Goal: Information Seeking & Learning: Learn about a topic

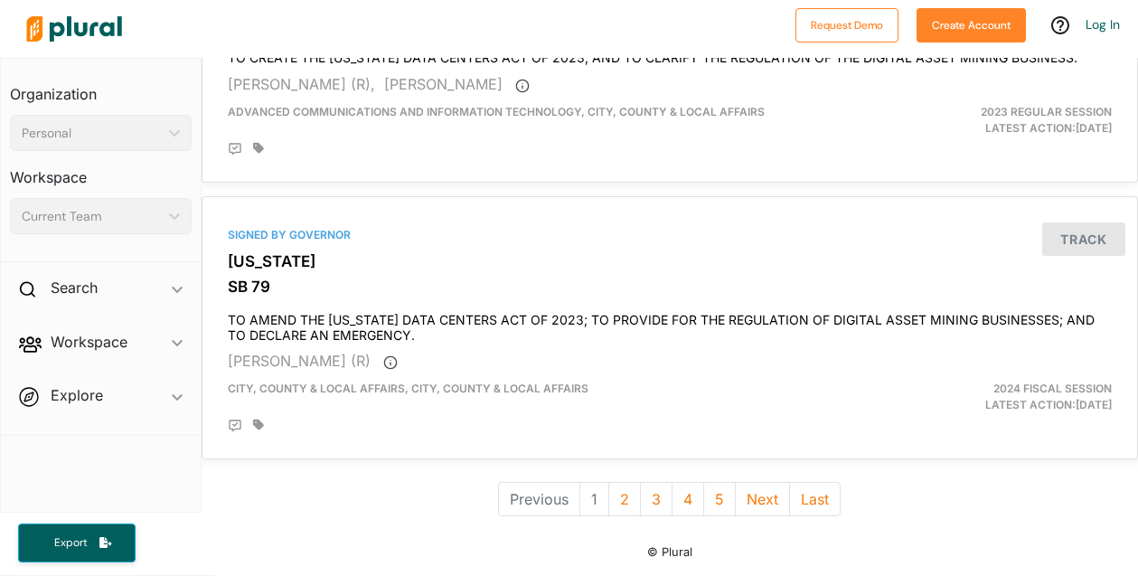
scroll to position [6612, 0]
click at [610, 482] on button "2" at bounding box center [625, 499] width 33 height 34
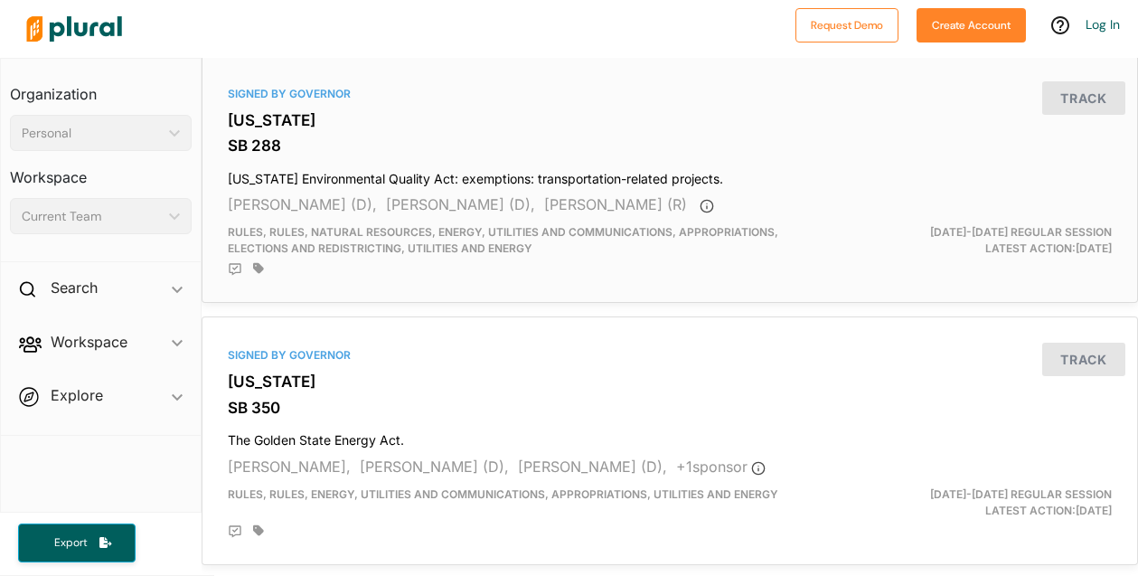
scroll to position [6470, 0]
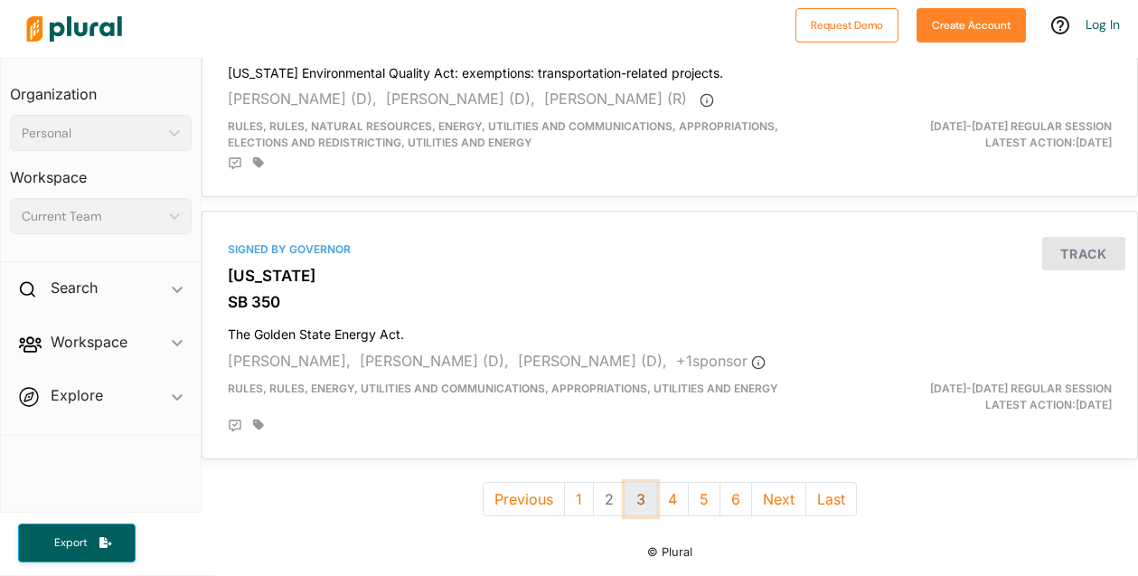
click at [632, 482] on button "3" at bounding box center [641, 499] width 33 height 34
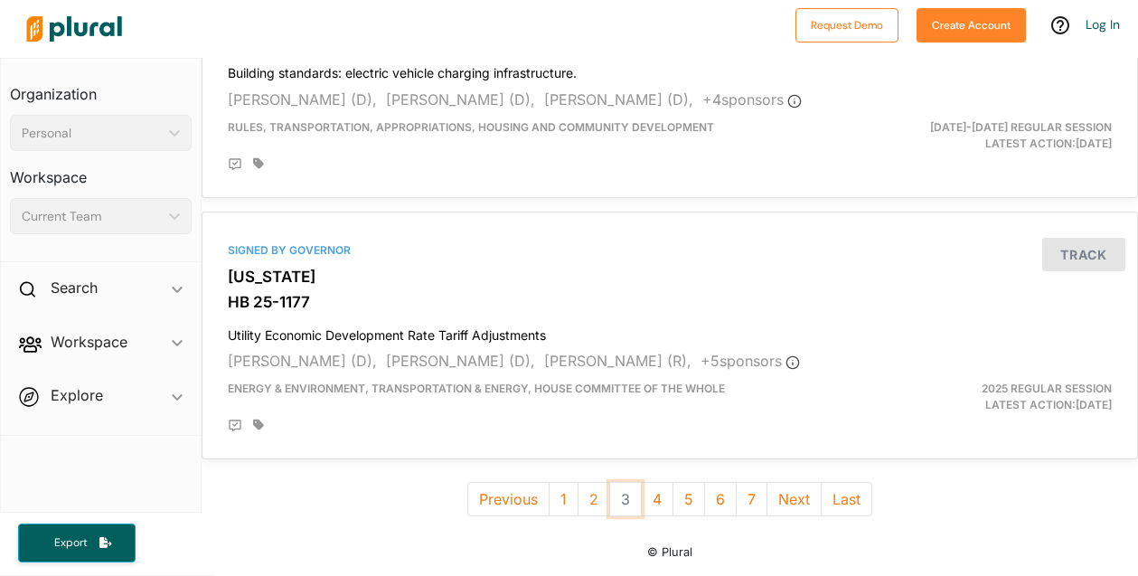
scroll to position [6439, 0]
click at [643, 484] on button "4" at bounding box center [657, 499] width 33 height 34
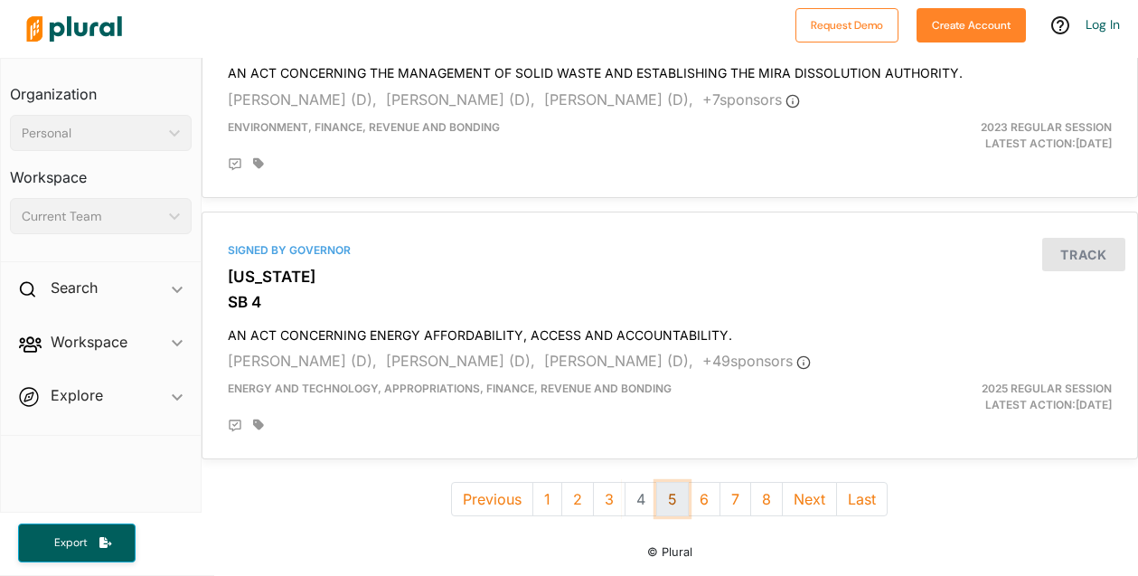
click at [668, 484] on button "5" at bounding box center [672, 499] width 33 height 34
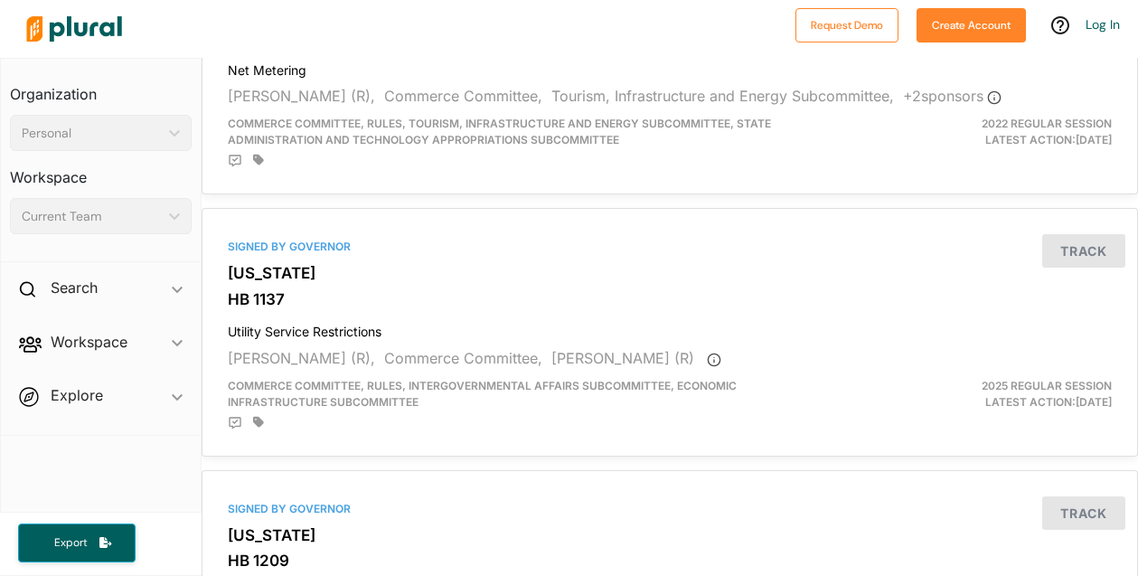
scroll to position [3636, 0]
